Goal: Transaction & Acquisition: Obtain resource

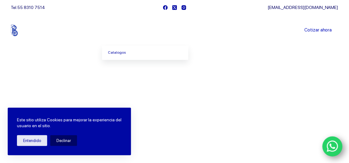
click at [129, 30] on link "Productos" at bounding box center [123, 30] width 42 height 0
click at [128, 52] on link "Catalogos" at bounding box center [145, 53] width 86 height 14
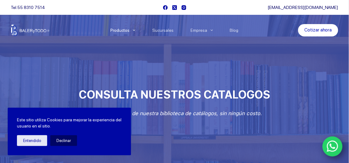
click at [99, 82] on div at bounding box center [174, 90] width 349 height 180
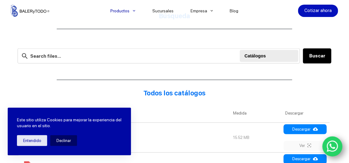
scroll to position [187, 0]
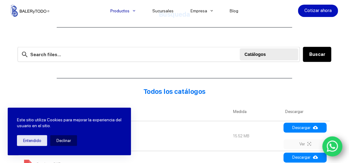
click at [270, 54] on div at bounding box center [269, 54] width 51 height 12
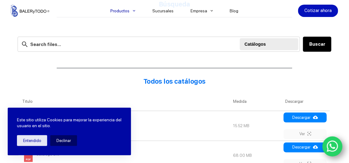
scroll to position [331, 0]
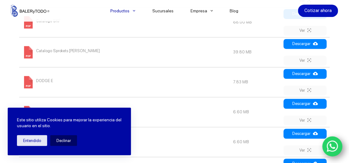
drag, startPoint x: 79, startPoint y: 84, endPoint x: 70, endPoint y: 124, distance: 40.8
click at [79, 85] on td "DODGE E" at bounding box center [124, 82] width 211 height 30
click at [60, 140] on button "Declinar" at bounding box center [63, 140] width 27 height 11
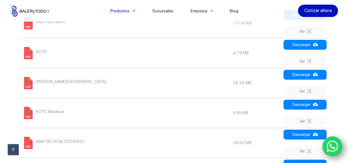
scroll to position [0, 0]
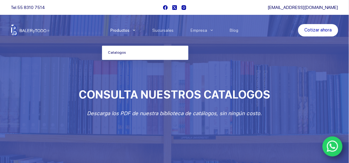
click at [127, 58] on link "Catalogos" at bounding box center [145, 53] width 86 height 14
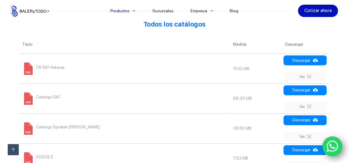
scroll to position [253, 0]
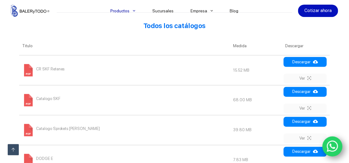
click at [25, 68] on span at bounding box center [28, 70] width 12 height 12
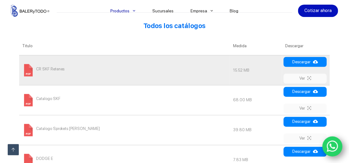
click at [91, 37] on th "Titulo" at bounding box center [124, 46] width 211 height 18
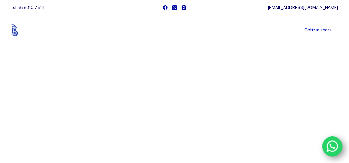
scroll to position [144, 0]
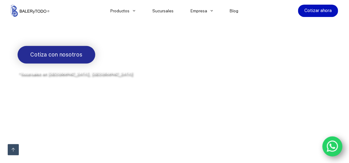
click at [63, 58] on span "Cotiza con nosotros" at bounding box center [56, 54] width 52 height 9
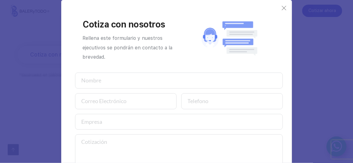
click at [142, 81] on input "text" at bounding box center [179, 80] width 208 height 16
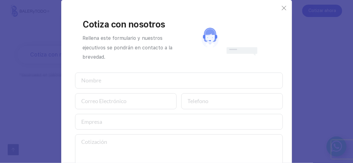
type input "CESAR"
type input "ventas@grupoindustrialhmh.com.mx"
type input "2213632123"
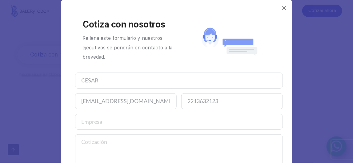
click at [123, 123] on input "text" at bounding box center [179, 122] width 208 height 16
click at [240, 140] on textarea at bounding box center [179, 159] width 208 height 51
click at [282, 8] on icon at bounding box center [284, 8] width 5 height 5
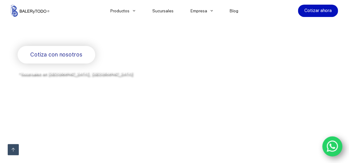
click at [335, 145] on icon "WhatsApp" at bounding box center [332, 146] width 12 height 13
